Goal: Transaction & Acquisition: Purchase product/service

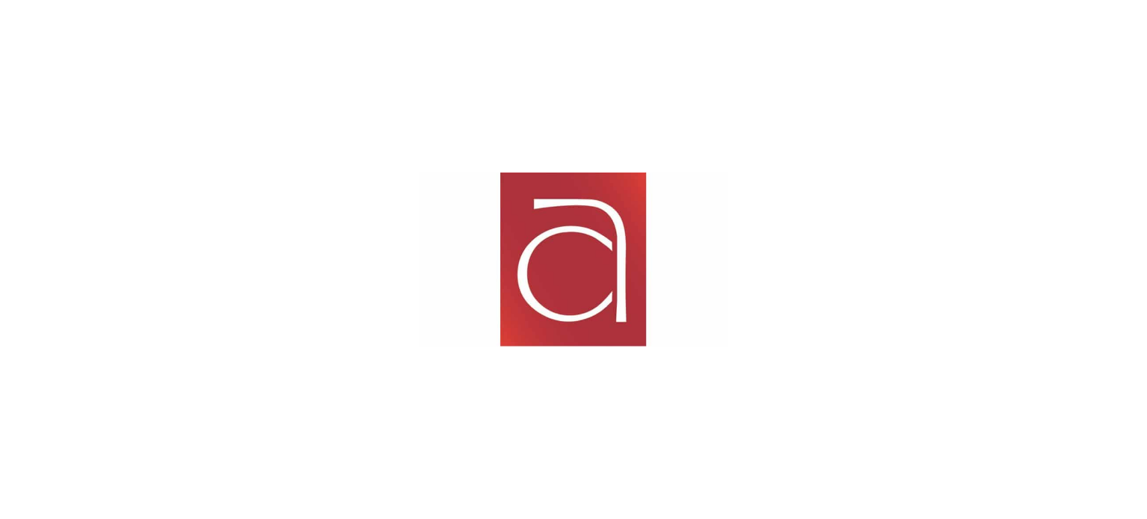
click at [1103, 140] on div at bounding box center [573, 259] width 1147 height 519
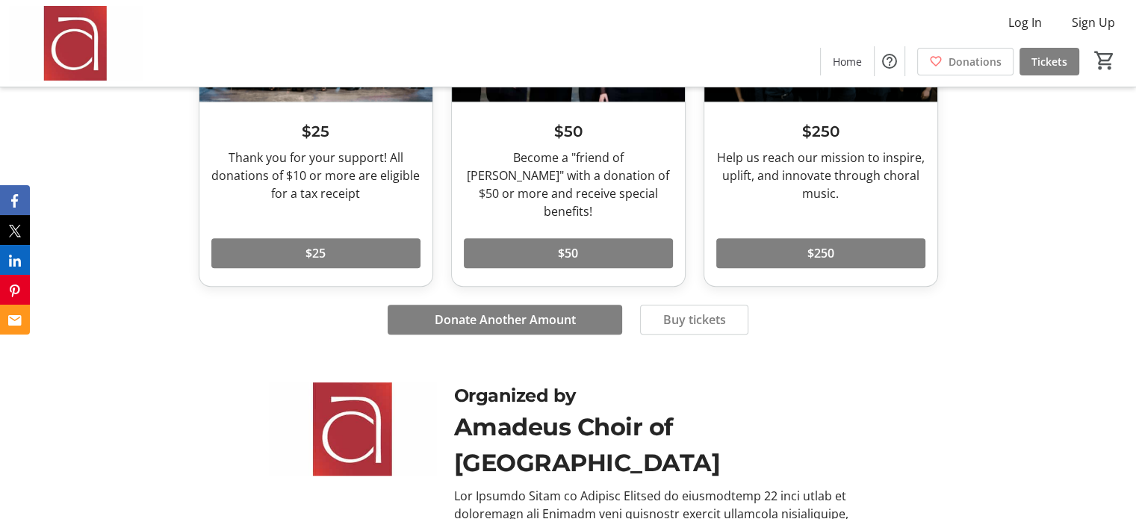
scroll to position [896, 0]
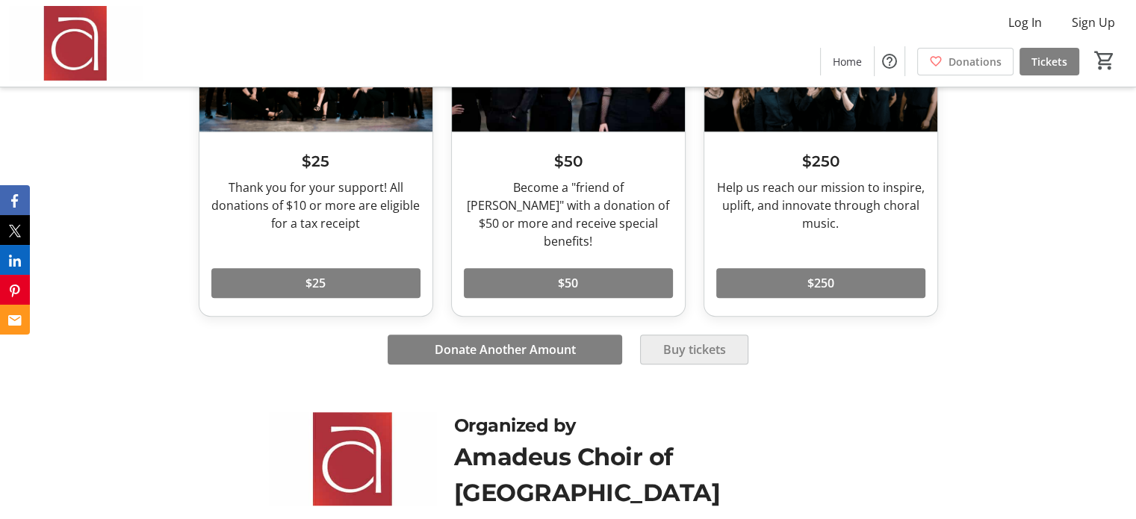
click at [686, 341] on span "Buy tickets" at bounding box center [694, 350] width 63 height 18
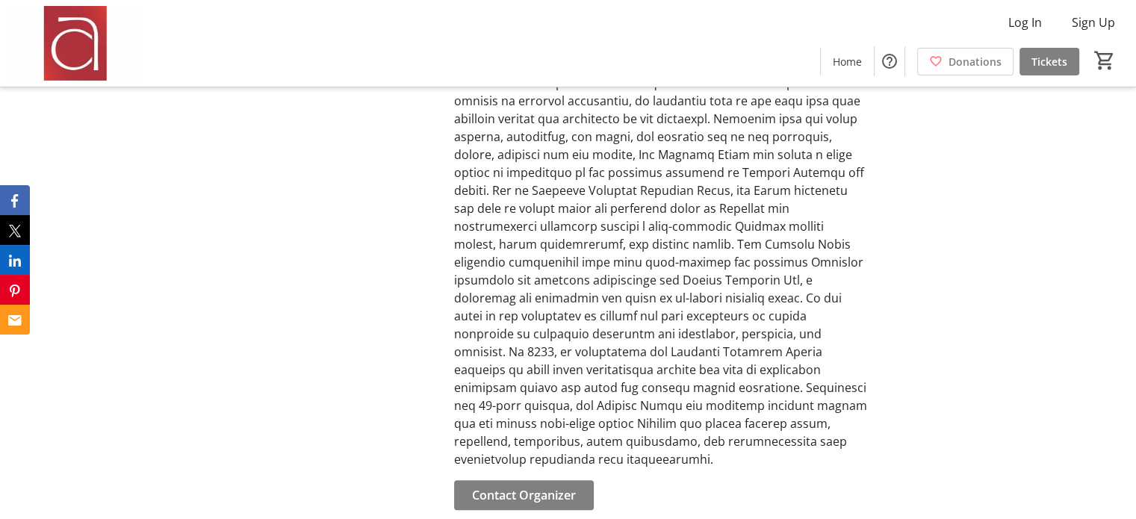
scroll to position [1422, 0]
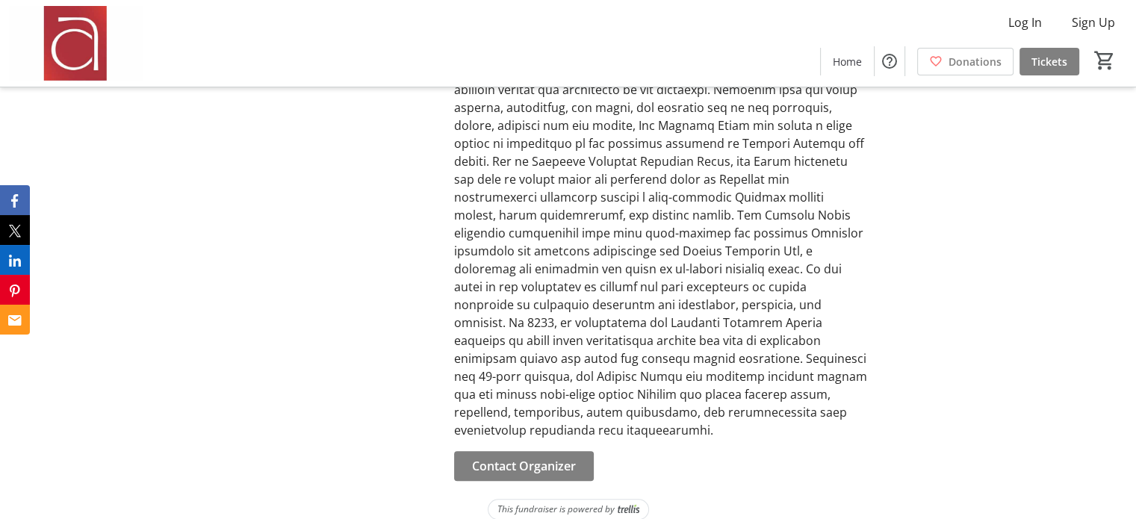
click at [632, 504] on img at bounding box center [629, 509] width 22 height 10
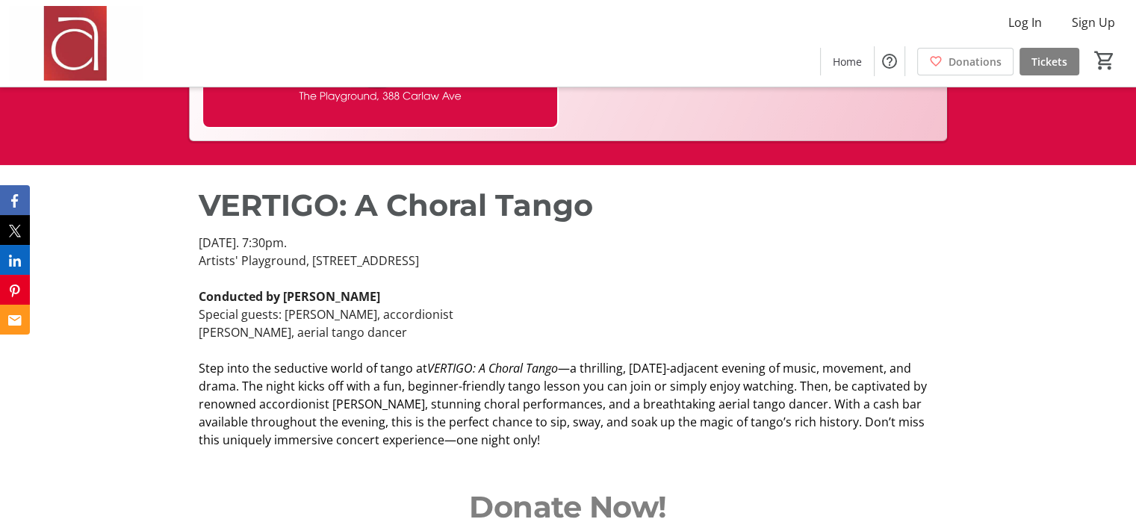
scroll to position [0, 0]
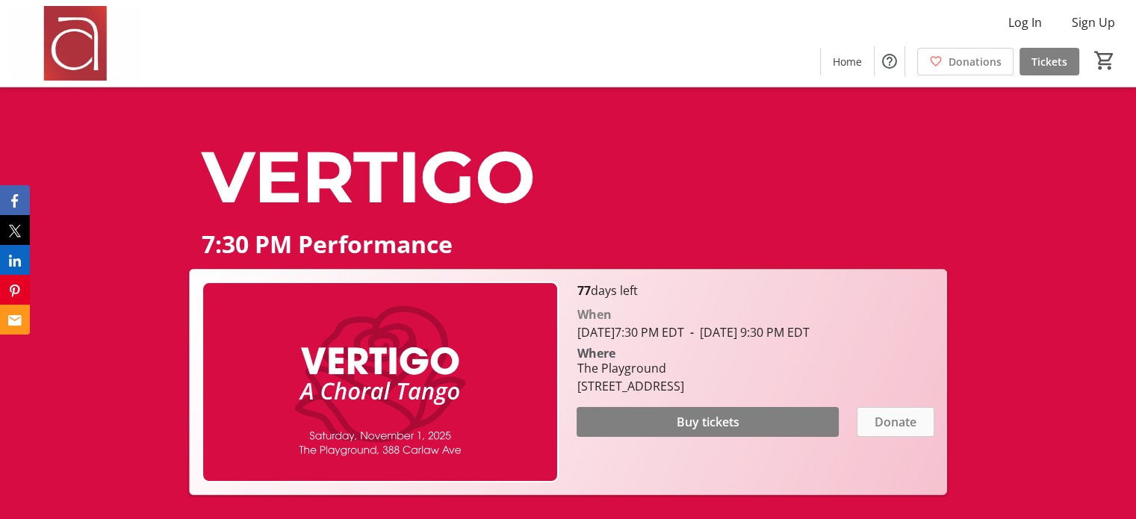
click at [913, 431] on span "Donate" at bounding box center [896, 422] width 42 height 18
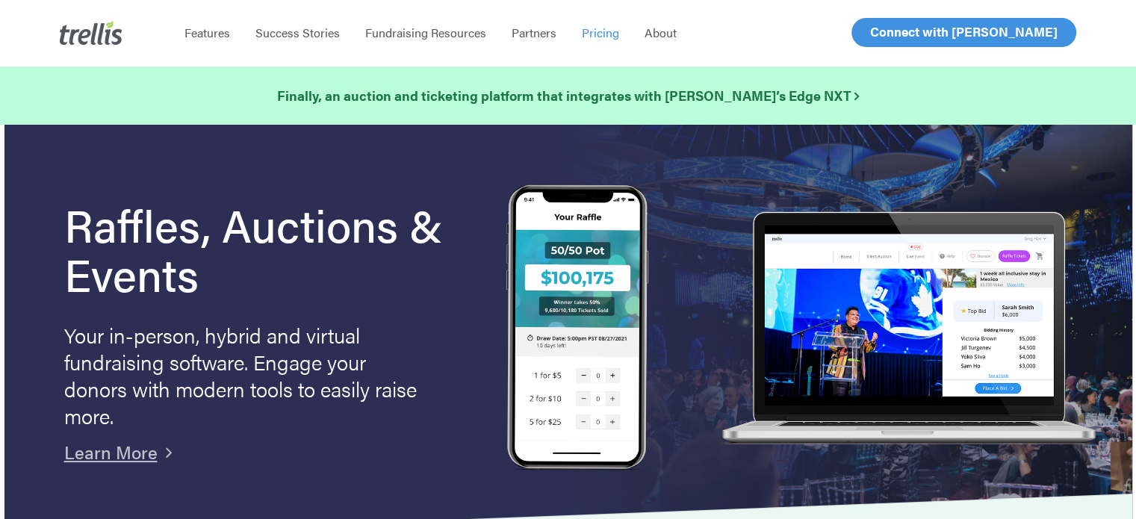
click at [577, 31] on link "Pricing" at bounding box center [600, 32] width 63 height 15
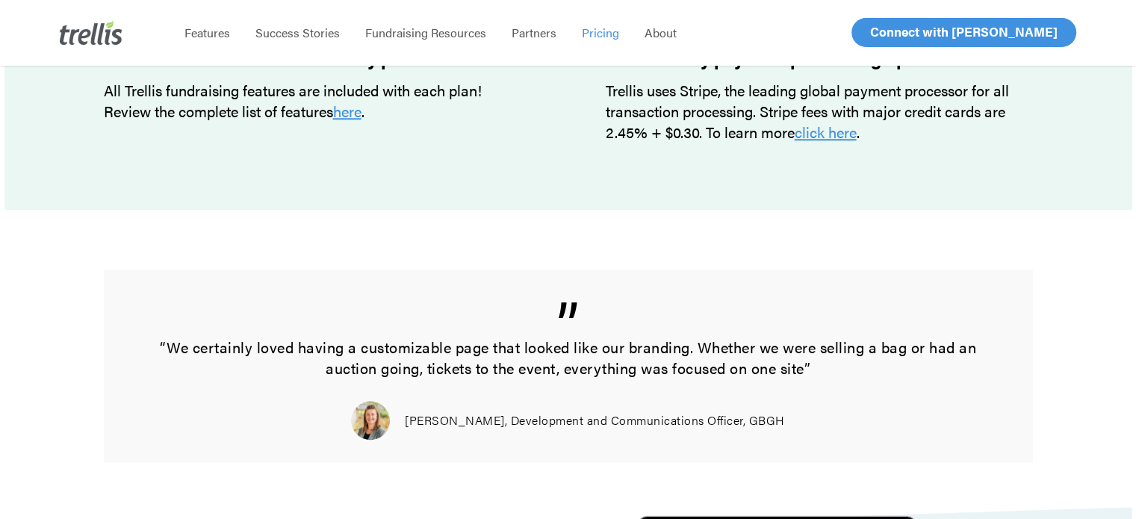
scroll to position [1394, 0]
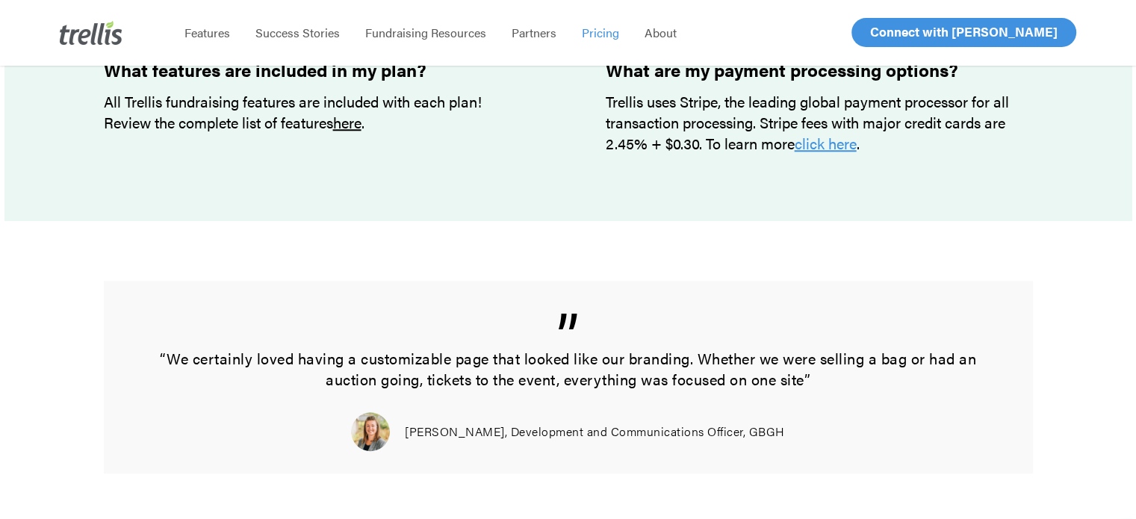
click at [361, 118] on link "here" at bounding box center [347, 122] width 28 height 22
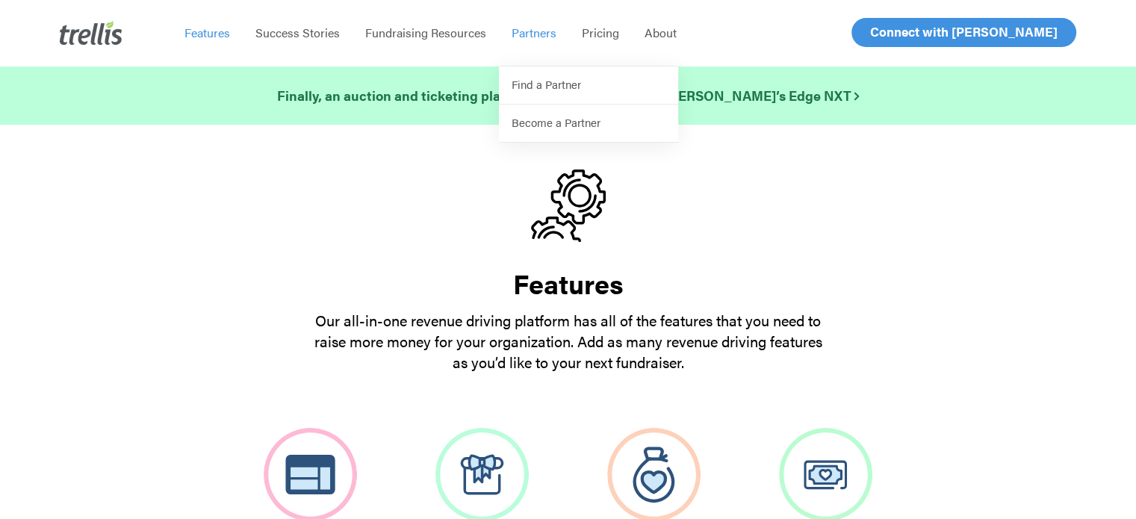
click at [549, 33] on span "Partners" at bounding box center [534, 32] width 45 height 17
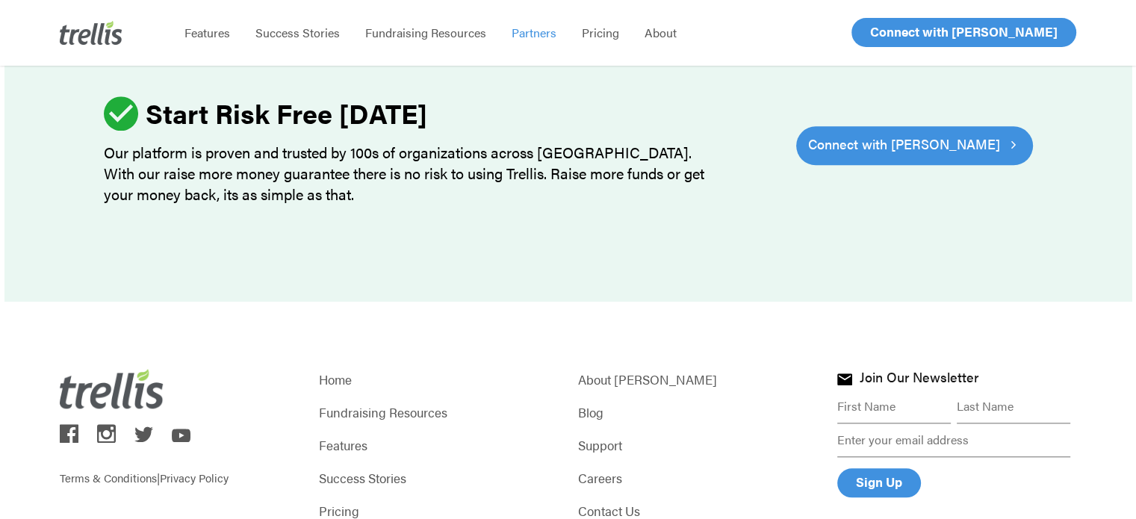
scroll to position [1671, 0]
